Goal: Information Seeking & Learning: Learn about a topic

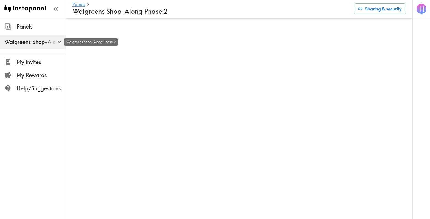
click at [29, 41] on span "Walgreens Shop-Along Phase 2" at bounding box center [34, 42] width 61 height 8
click at [52, 8] on icon "button" at bounding box center [55, 8] width 7 height 7
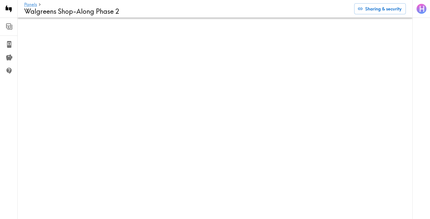
click at [52, 8] on h4 "Walgreens Shop-Along Phase 2" at bounding box center [187, 11] width 326 height 8
click at [30, 4] on link "Panels" at bounding box center [30, 4] width 13 height 5
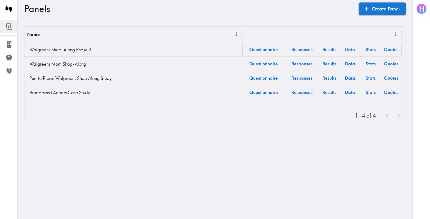
click at [347, 50] on link "Data" at bounding box center [350, 49] width 21 height 14
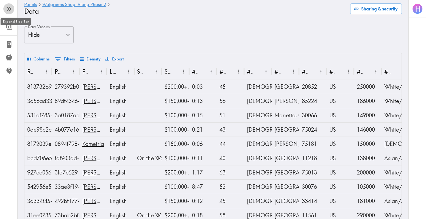
click at [12, 12] on icon "button" at bounding box center [8, 8] width 7 height 7
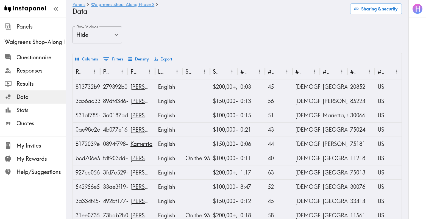
click at [30, 27] on span "Panels" at bounding box center [40, 27] width 49 height 8
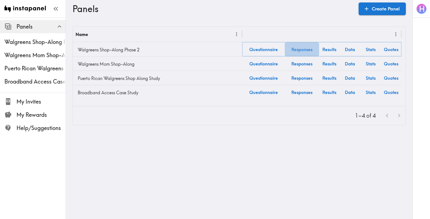
click at [300, 50] on link "Responses" at bounding box center [302, 49] width 34 height 14
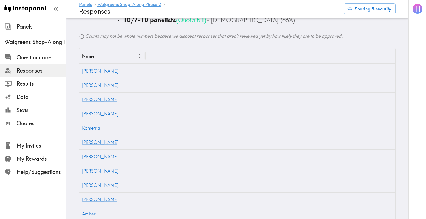
scroll to position [259, 0]
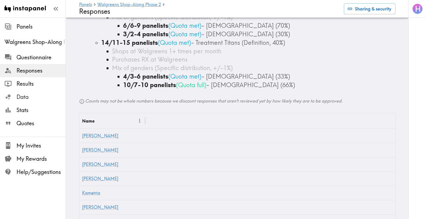
click at [26, 96] on span "Data" at bounding box center [40, 97] width 49 height 8
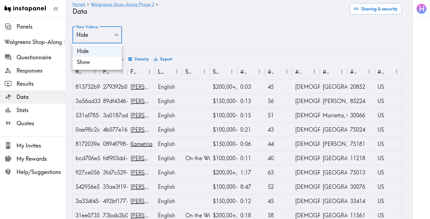
click at [152, 33] on div at bounding box center [215, 109] width 430 height 219
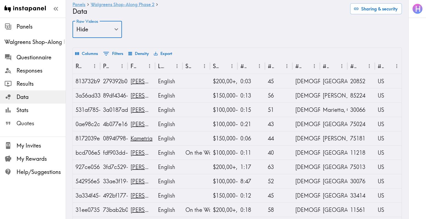
scroll to position [6, 0]
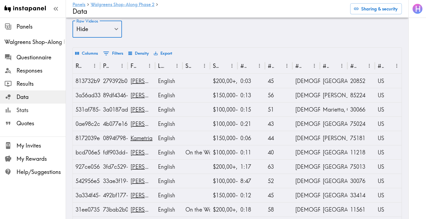
click at [33, 110] on span "Stats" at bounding box center [40, 110] width 49 height 8
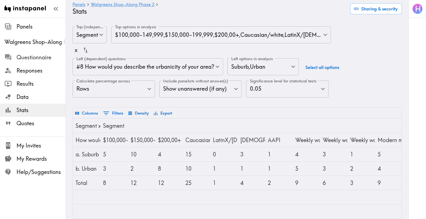
click at [35, 54] on span "Questionnaire" at bounding box center [40, 58] width 49 height 8
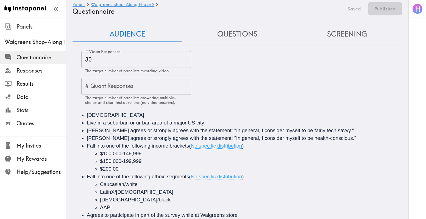
scroll to position [145, 0]
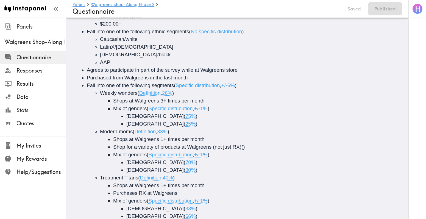
click at [30, 27] on span "Panels" at bounding box center [40, 27] width 49 height 8
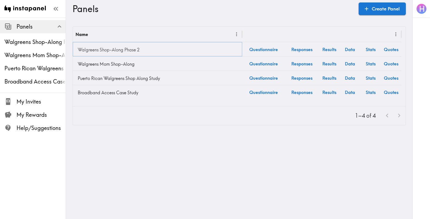
click at [125, 51] on link "Walgreens Shop-Along Phase 2" at bounding box center [157, 49] width 164 height 11
